Goal: Communication & Community: Answer question/provide support

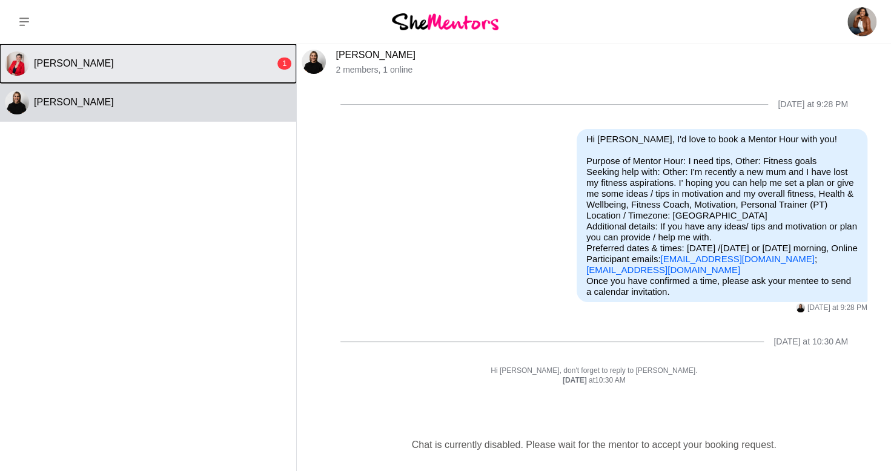
click at [172, 54] on button "Kat Milner 1" at bounding box center [148, 63] width 296 height 39
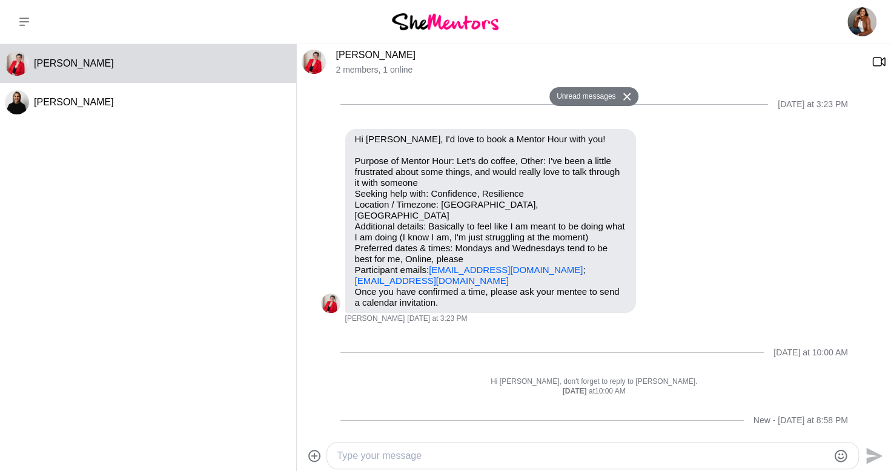
scroll to position [199, 0]
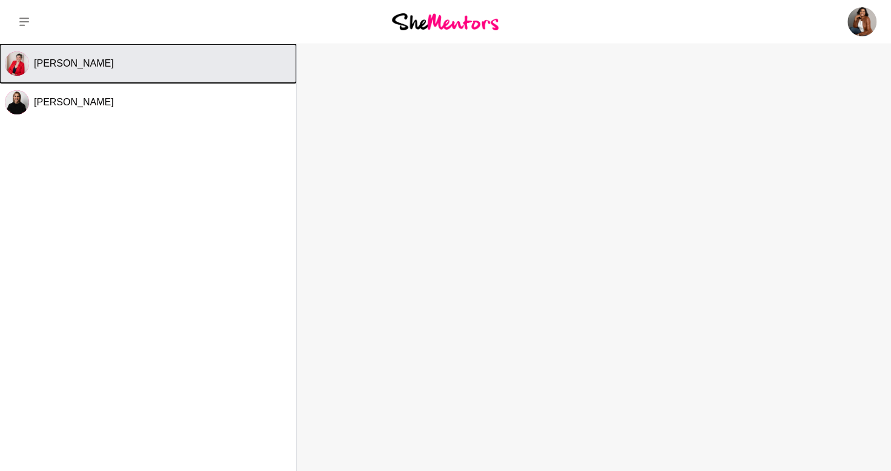
click at [127, 65] on div "[PERSON_NAME]" at bounding box center [162, 64] width 257 height 12
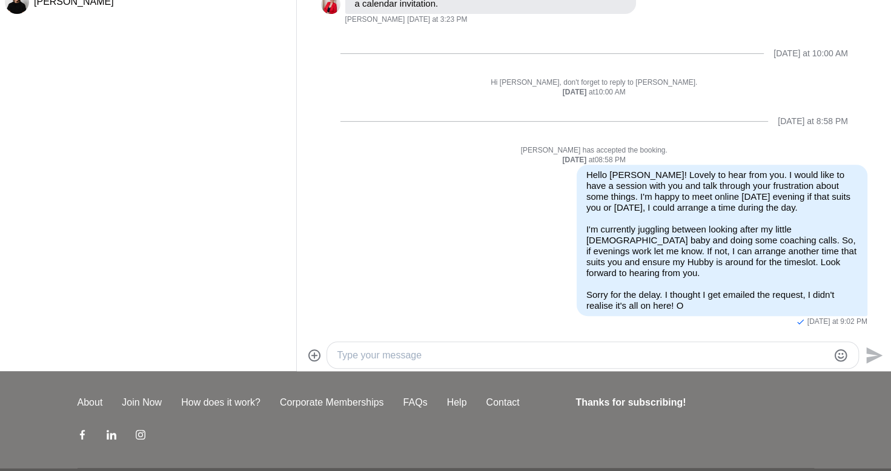
scroll to position [103, 0]
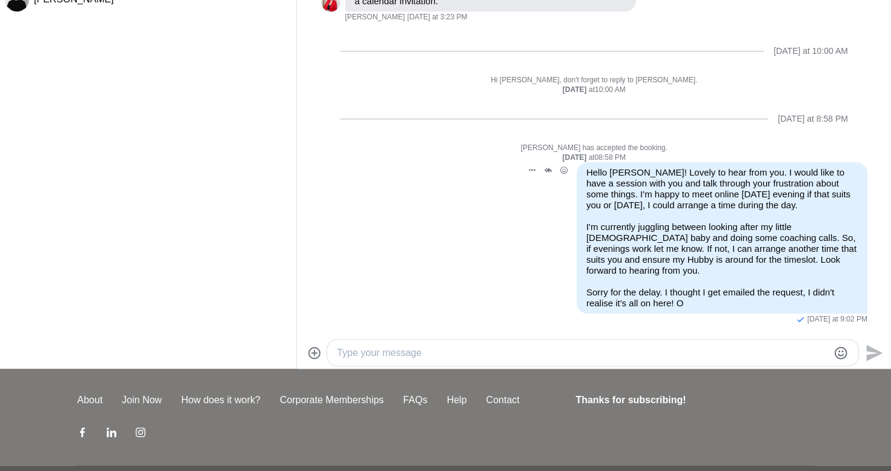
click at [735, 277] on div "Hello [PERSON_NAME]! Lovely to hear from you. I would like to have a session wi…" at bounding box center [721, 238] width 271 height 142
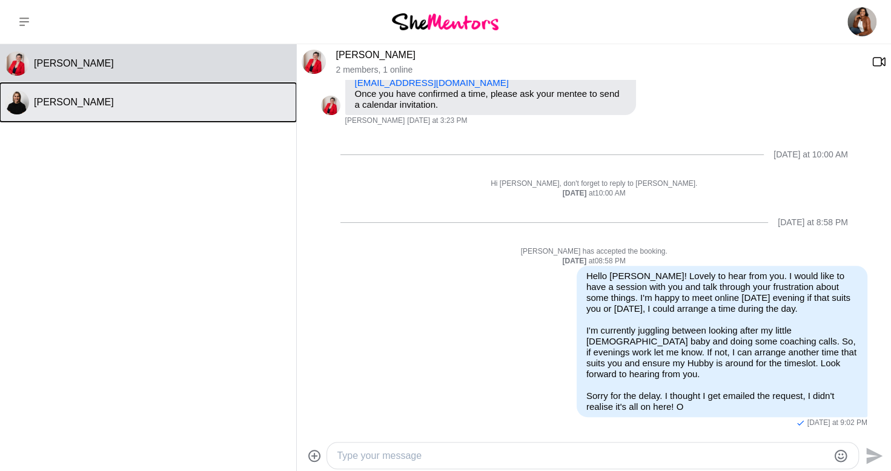
click at [160, 91] on button "[PERSON_NAME]" at bounding box center [148, 102] width 296 height 39
